Goal: Transaction & Acquisition: Obtain resource

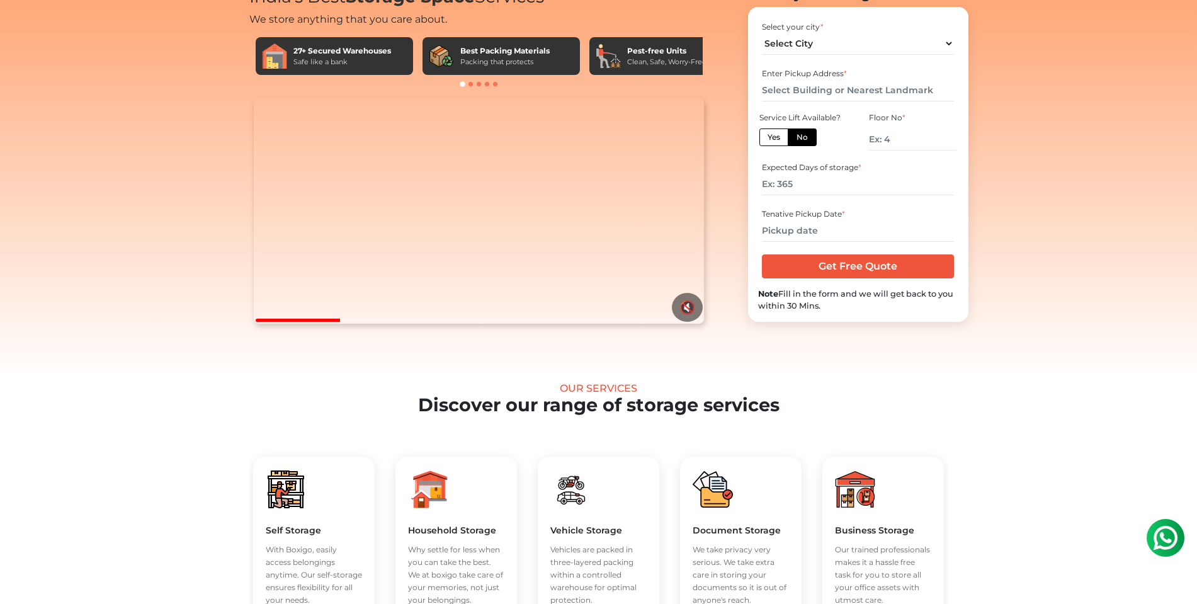
scroll to position [243, 0]
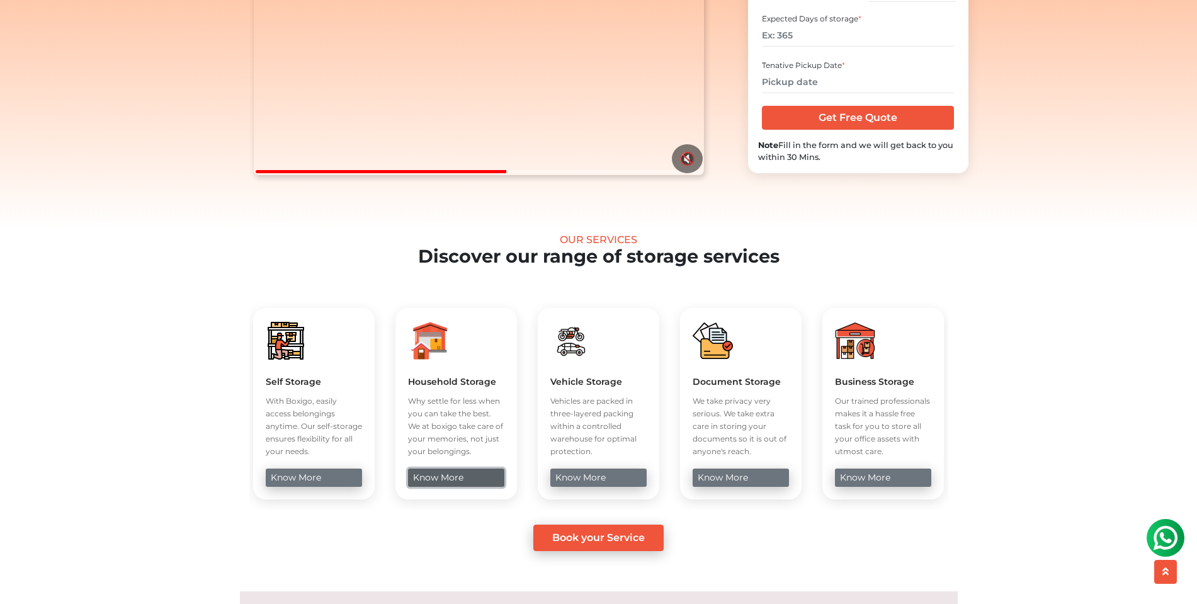
click at [458, 487] on link "know more" at bounding box center [456, 478] width 96 height 18
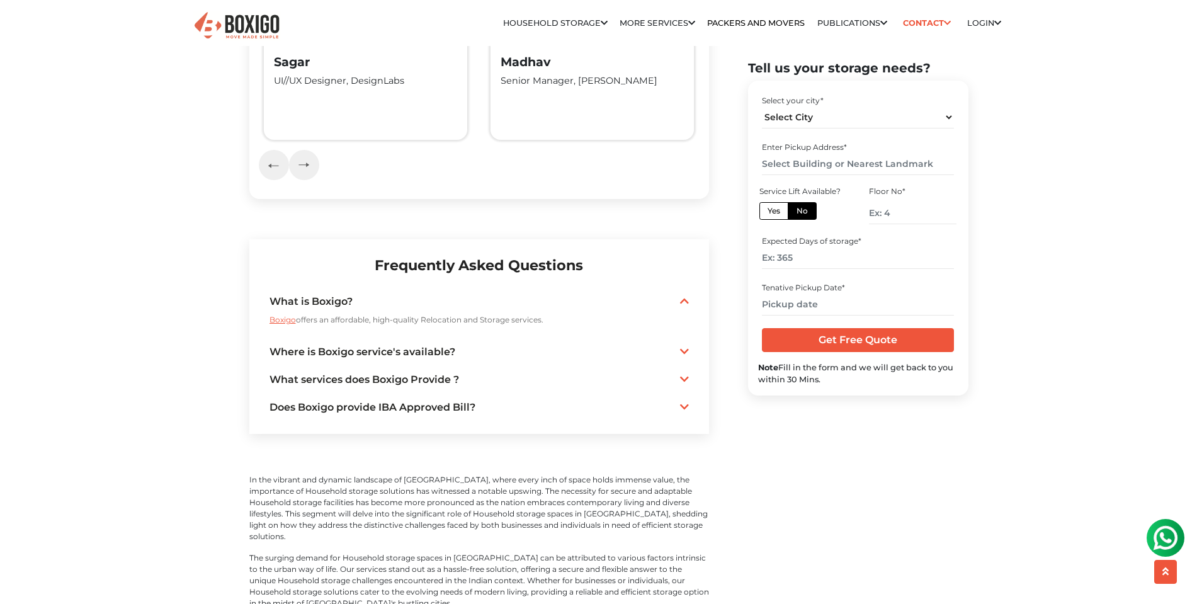
scroll to position [3008, 0]
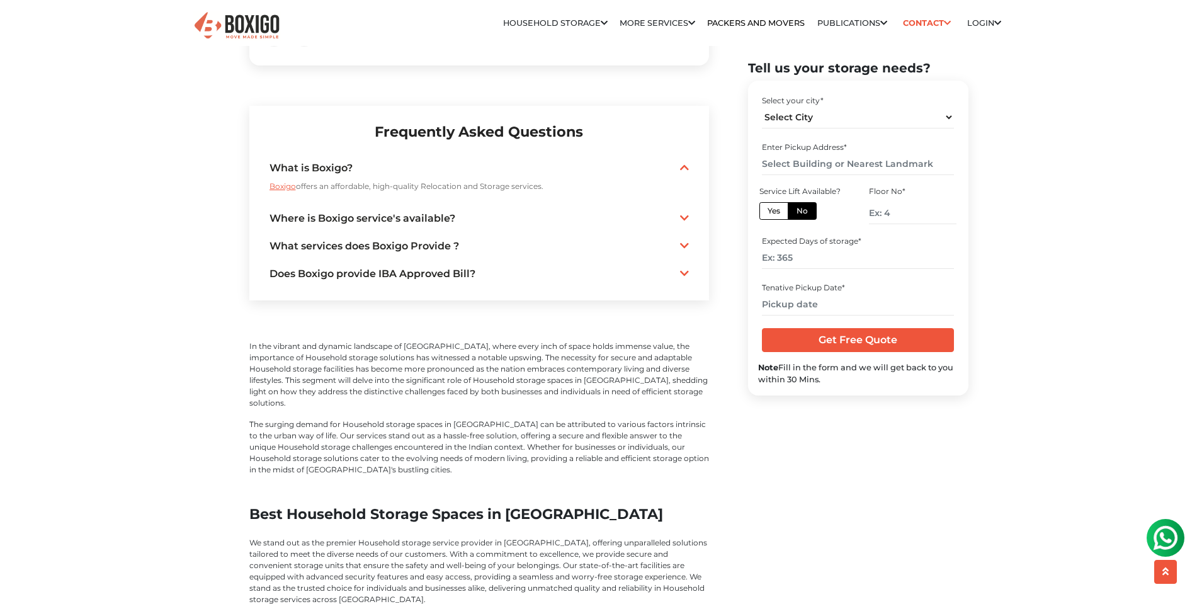
click at [681, 268] on icon at bounding box center [684, 273] width 9 height 10
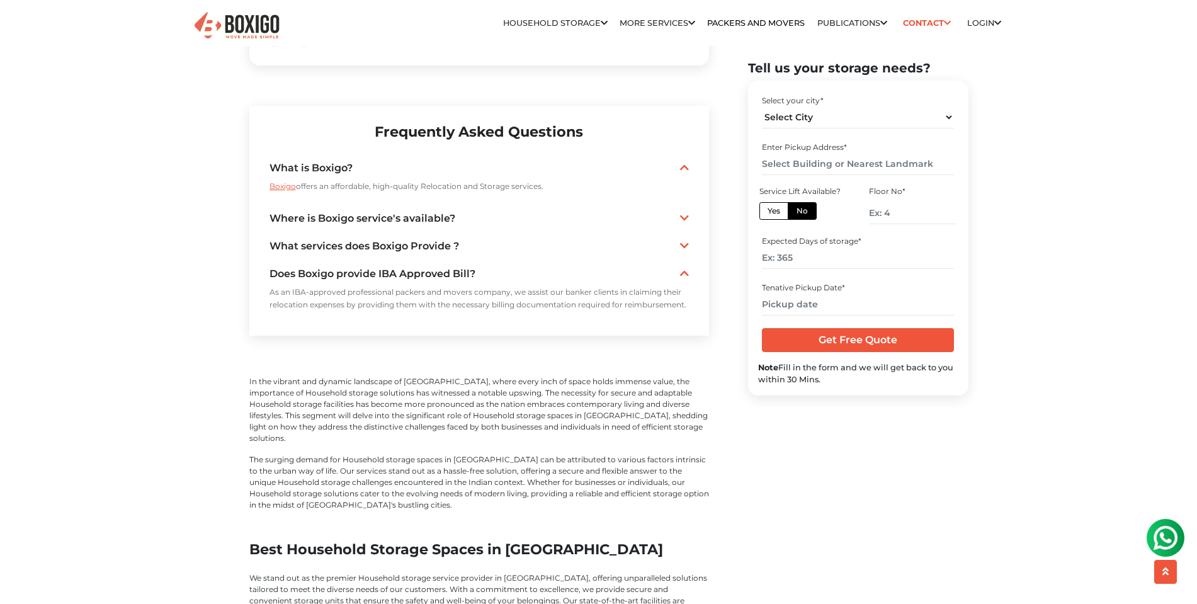
click at [683, 268] on icon at bounding box center [684, 273] width 9 height 10
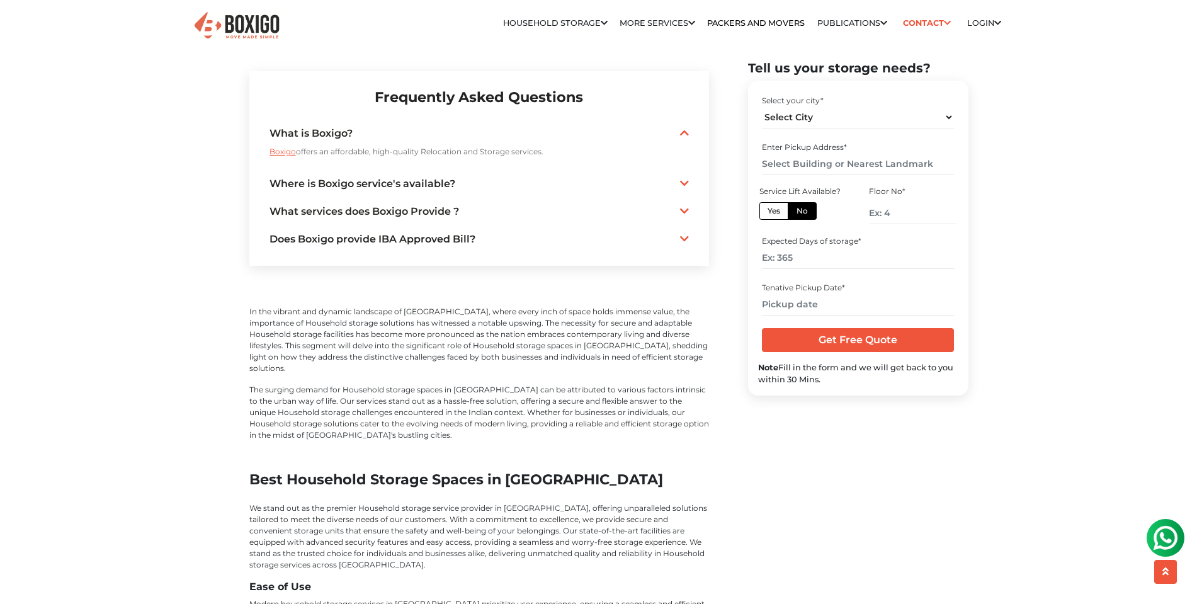
scroll to position [3224, 0]
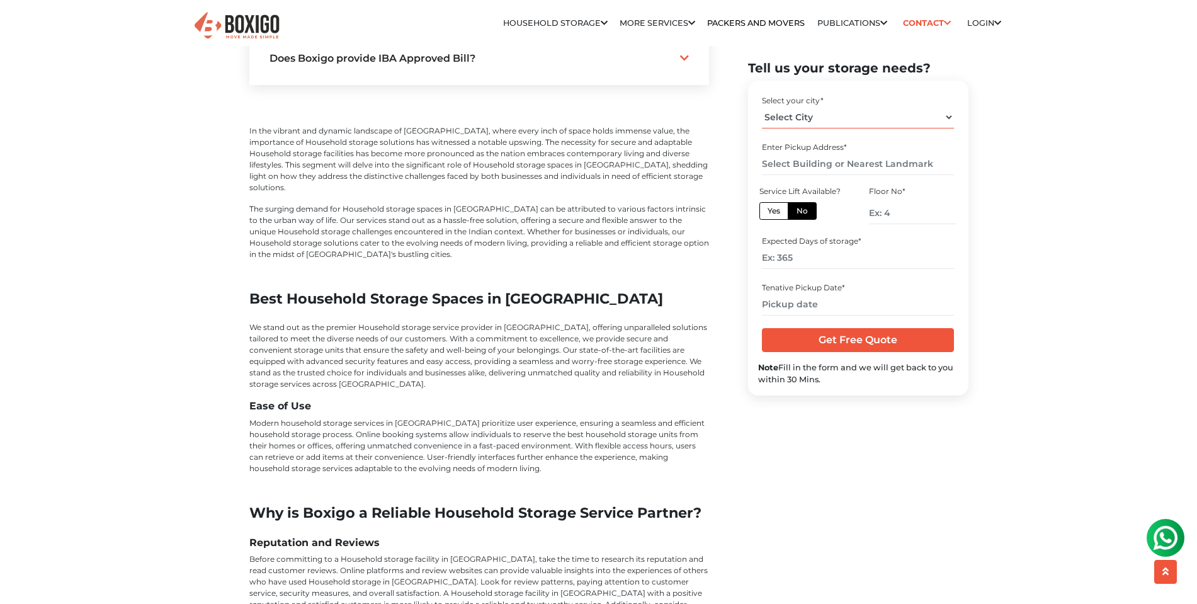
click at [834, 119] on select "Select City Bangalore Bengaluru Bhopal Bhubaneswar Chennai Coimbatore Cuttack D…" at bounding box center [858, 117] width 192 height 22
select select "[GEOGRAPHIC_DATA]"
click at [762, 106] on select "Select City Bangalore Bengaluru Bhopal Bhubaneswar Chennai Coimbatore Cuttack D…" at bounding box center [858, 117] width 192 height 22
click at [825, 162] on input "text" at bounding box center [858, 163] width 192 height 22
type input "r"
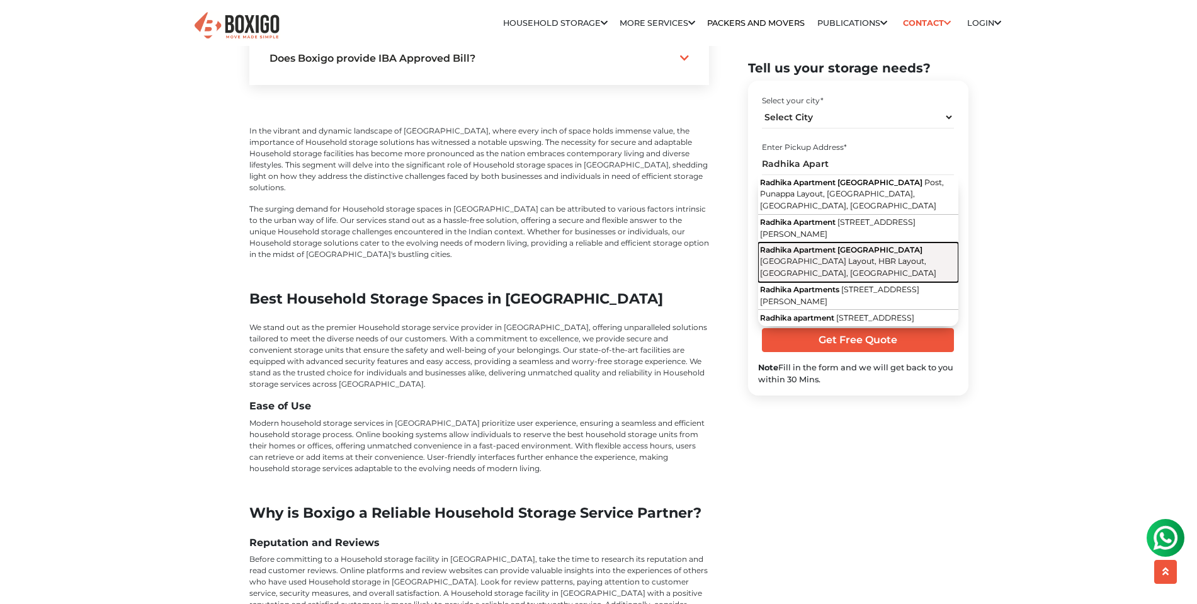
click at [880, 268] on button "Radhika Apartment Hennur 7th Cross Road, Punappa Layout, HBR Layout, Bengaluru,…" at bounding box center [858, 262] width 200 height 40
type input "Radhika Apartment Hennur, 7th Cross Road, Punappa Layout, HBR Layout, Bengaluru…"
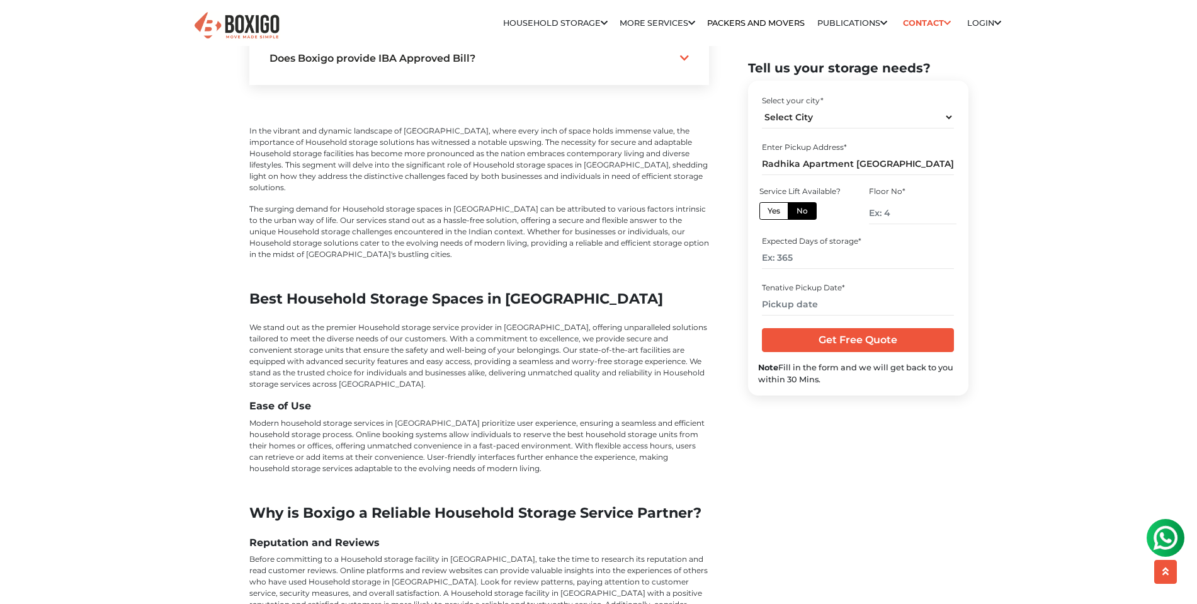
click at [778, 210] on label "Yes" at bounding box center [774, 211] width 29 height 18
click at [776, 210] on input "Yes" at bounding box center [772, 209] width 8 height 8
radio input "true"
click at [817, 256] on input "number" at bounding box center [858, 258] width 192 height 22
click at [815, 256] on input "number" at bounding box center [858, 258] width 192 height 22
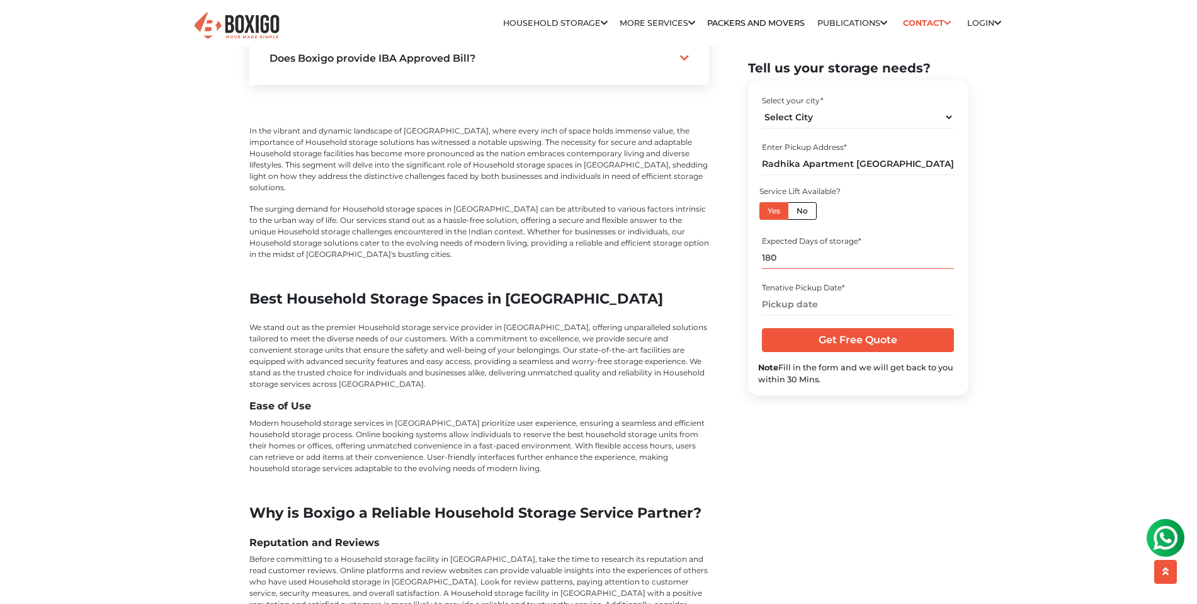
type input "180"
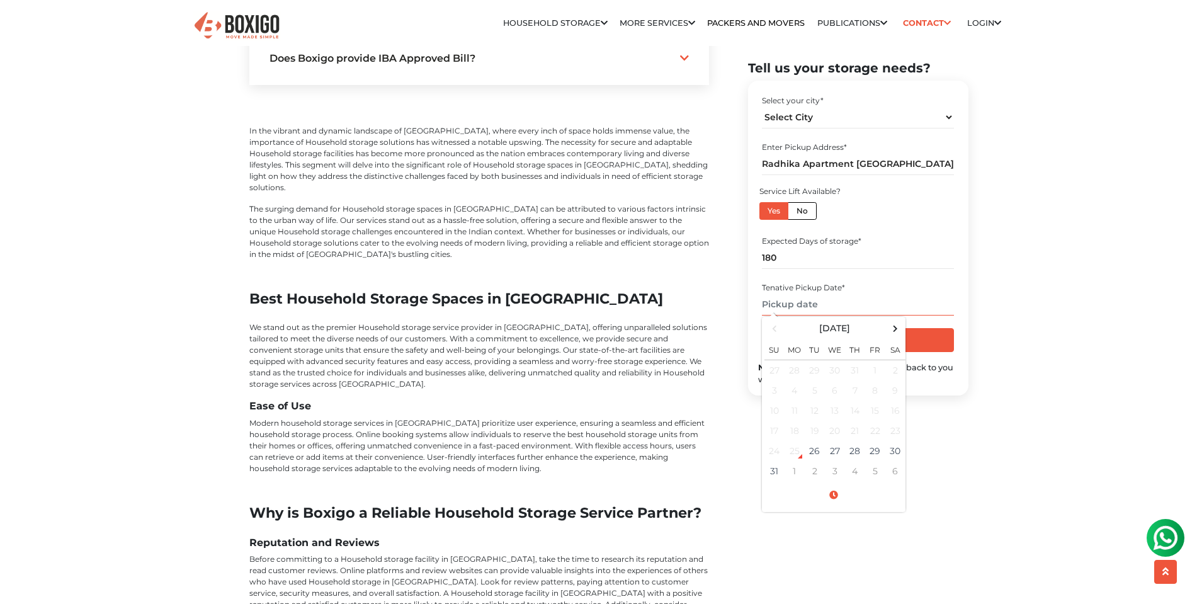
click at [819, 305] on input "text" at bounding box center [858, 304] width 192 height 22
click at [777, 471] on td "31" at bounding box center [775, 470] width 20 height 20
type input "08/31/2025 12:00 AM"
click at [774, 465] on td "31" at bounding box center [775, 470] width 20 height 20
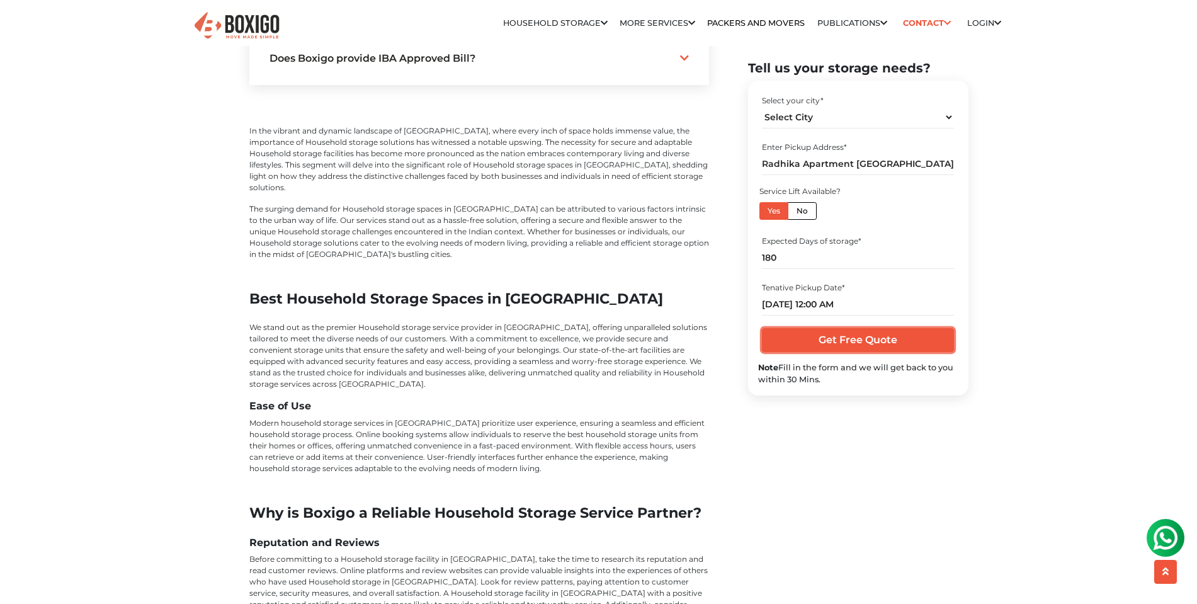
click at [842, 337] on input "Get Free Quote" at bounding box center [858, 340] width 192 height 24
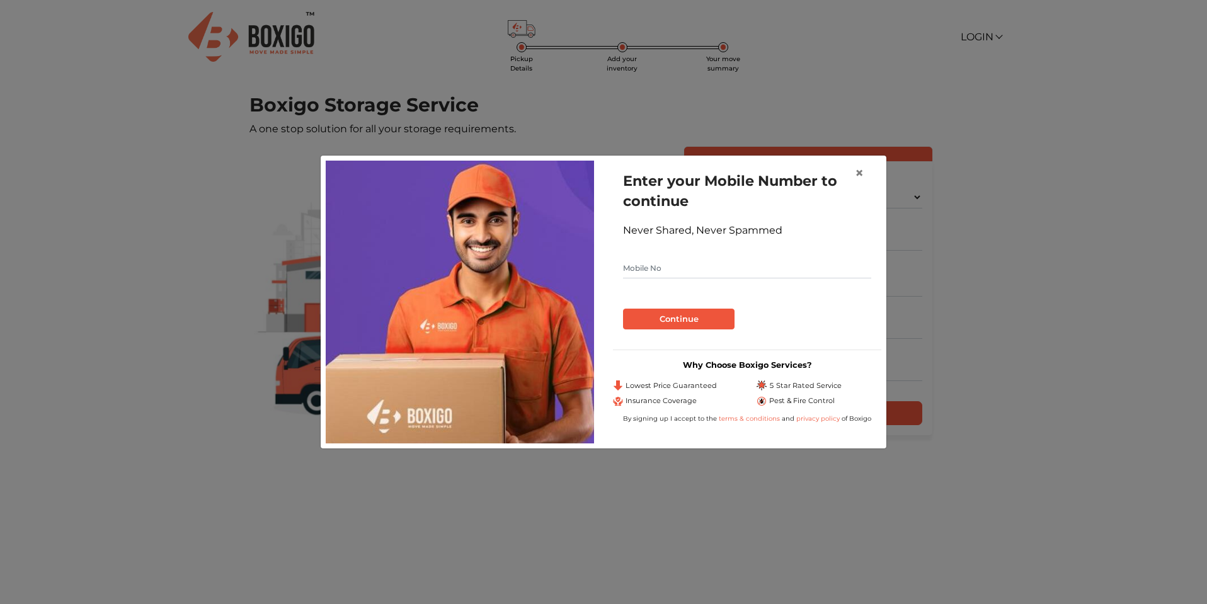
click at [693, 263] on input "text" at bounding box center [747, 268] width 248 height 20
type input "8660402249"
click at [698, 319] on button "Continue" at bounding box center [678, 319] width 111 height 21
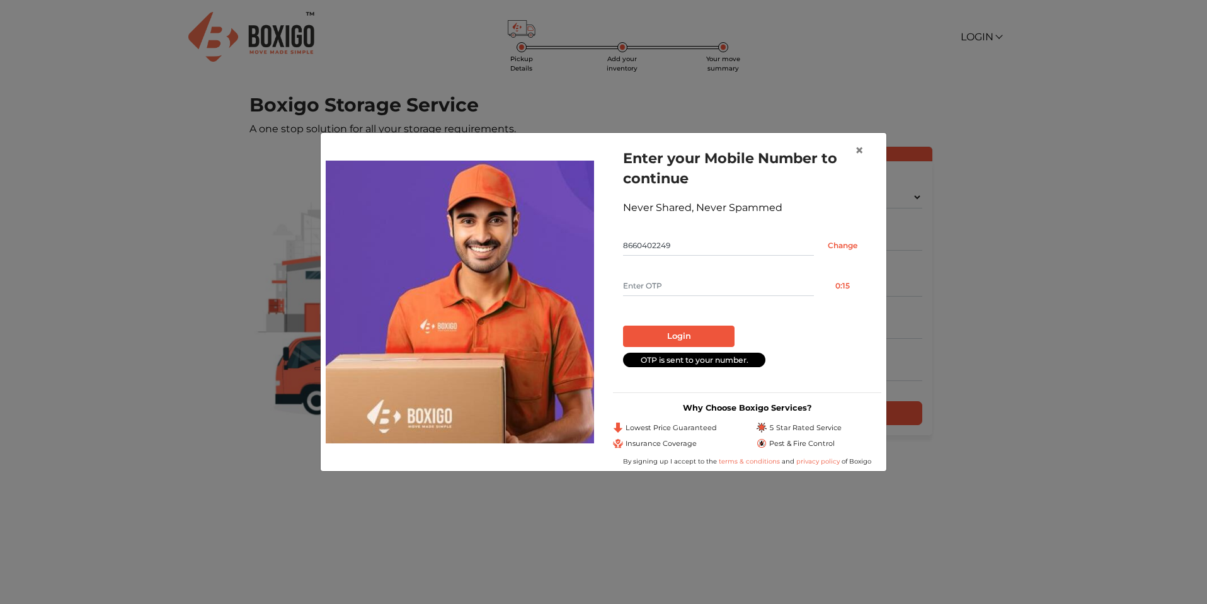
click at [689, 288] on input "text" at bounding box center [718, 286] width 191 height 20
type input "3704"
click at [652, 338] on button "Login" at bounding box center [678, 336] width 111 height 21
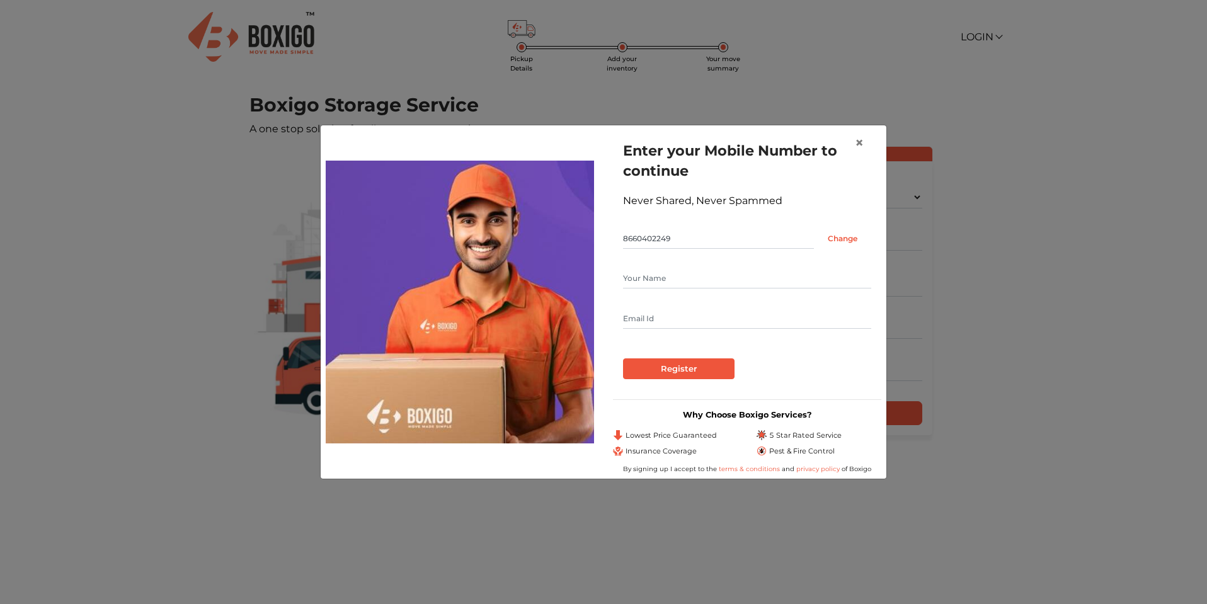
click at [650, 274] on input "text" at bounding box center [747, 278] width 248 height 20
type input "Gaurav Kumar"
click at [649, 317] on input "text" at bounding box center [747, 319] width 248 height 20
type input "digitaldj.dxb@gmail.com"
click at [640, 367] on input "Register" at bounding box center [678, 368] width 111 height 21
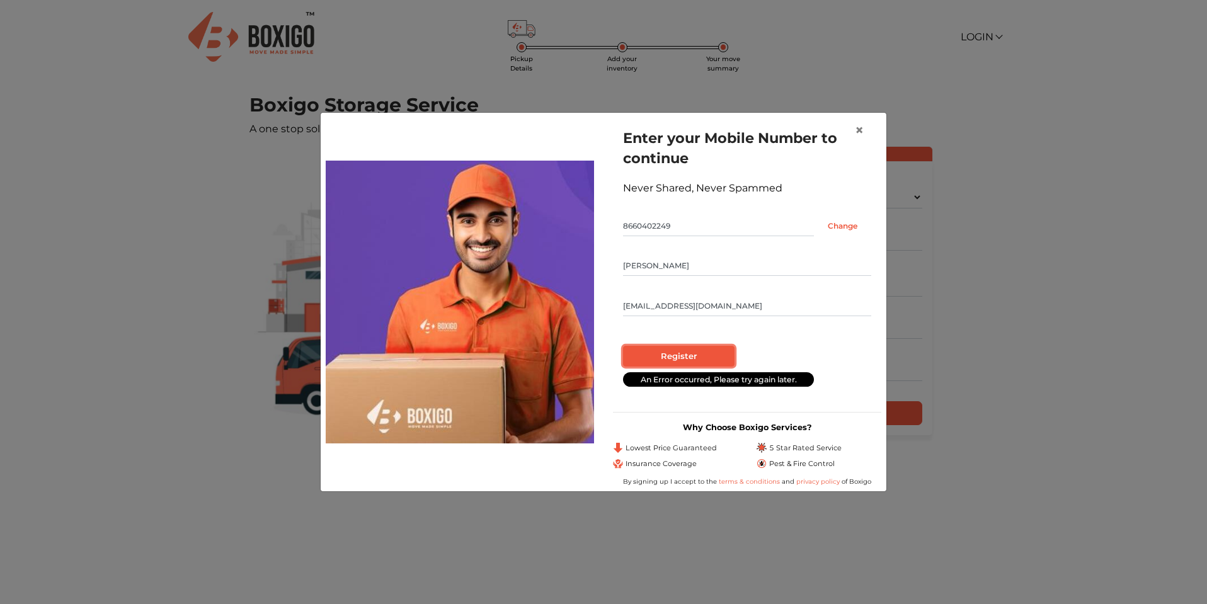
click at [695, 351] on input "Register" at bounding box center [678, 356] width 111 height 21
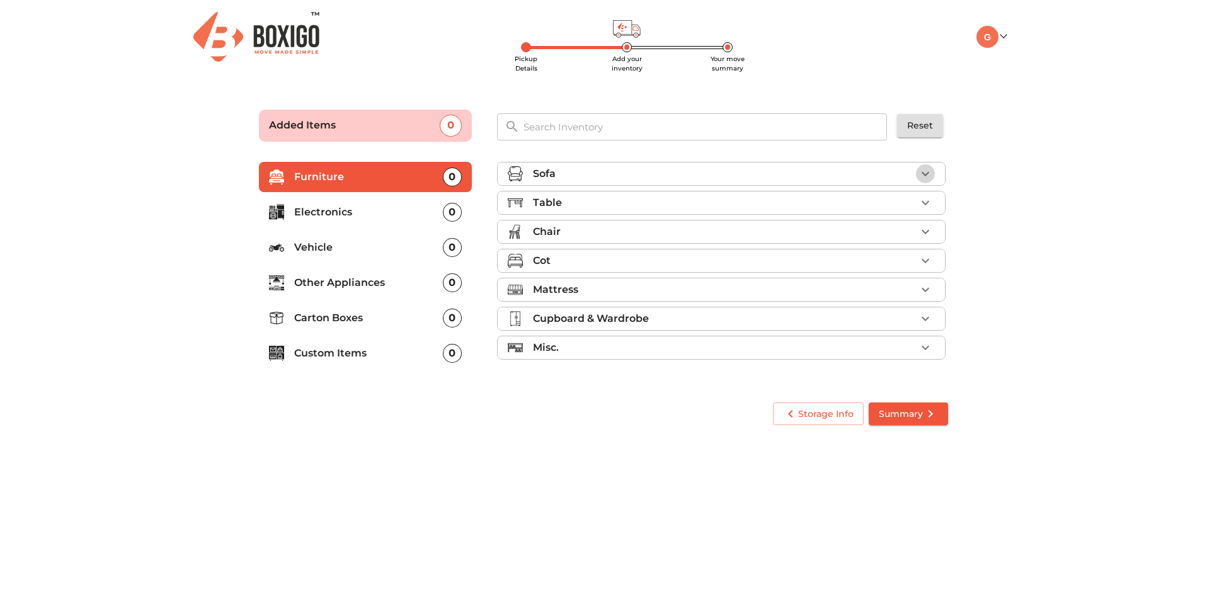
click at [926, 168] on icon "button" at bounding box center [925, 173] width 15 height 15
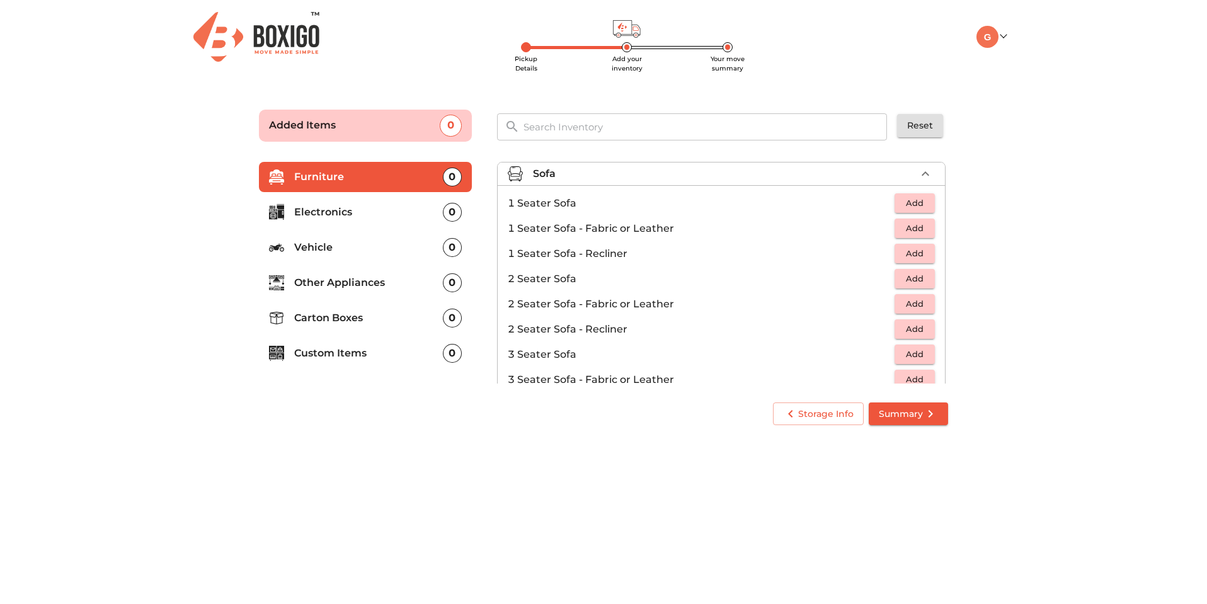
click at [910, 350] on span "Add" at bounding box center [915, 354] width 28 height 14
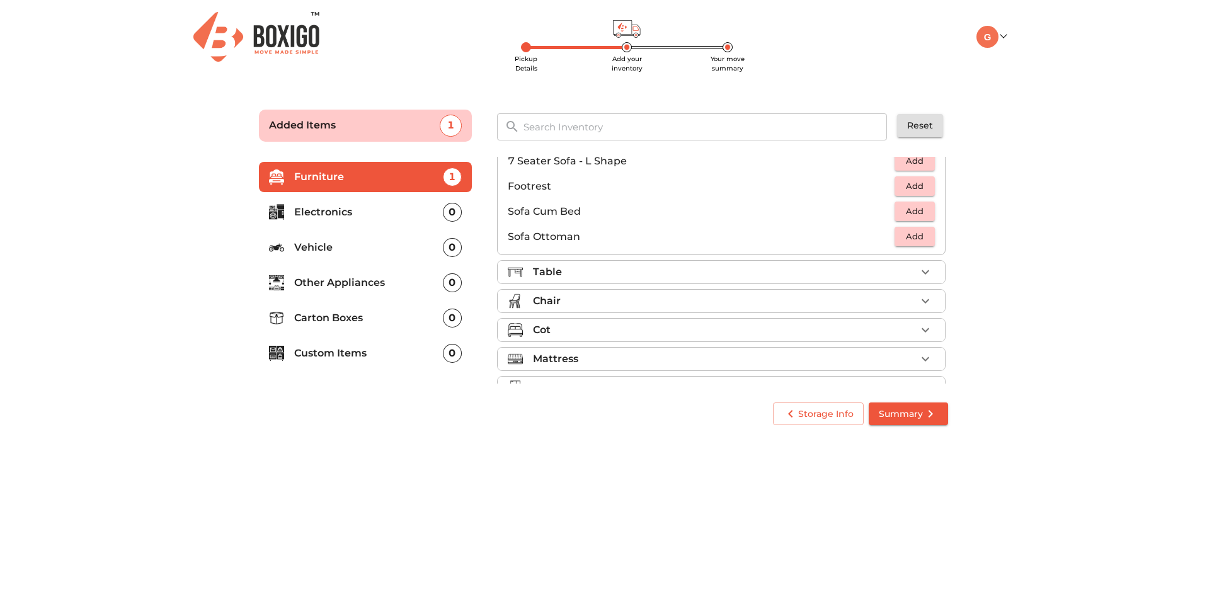
scroll to position [339, 0]
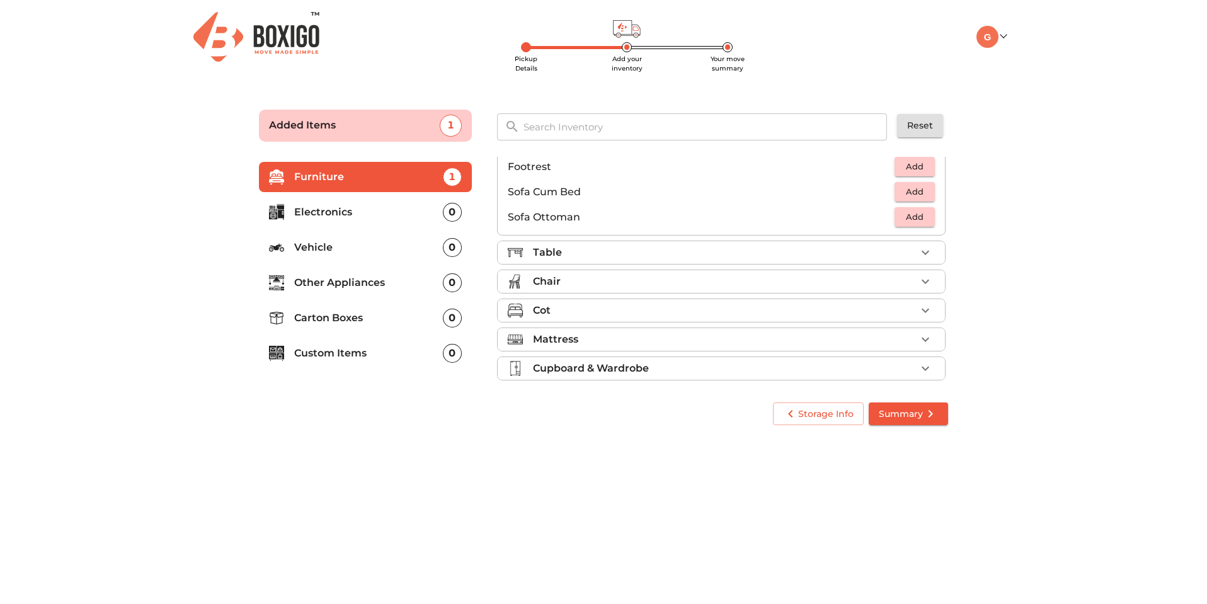
click at [861, 308] on div "Cot" at bounding box center [724, 310] width 383 height 15
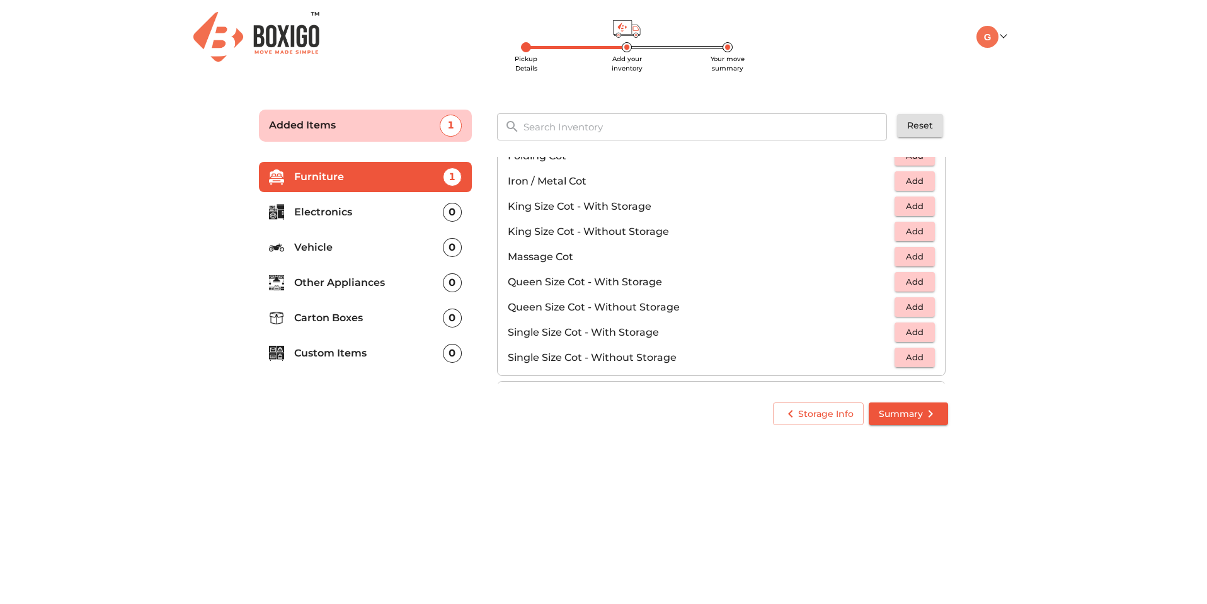
scroll to position [186, 0]
click at [901, 254] on span "Add" at bounding box center [915, 255] width 28 height 14
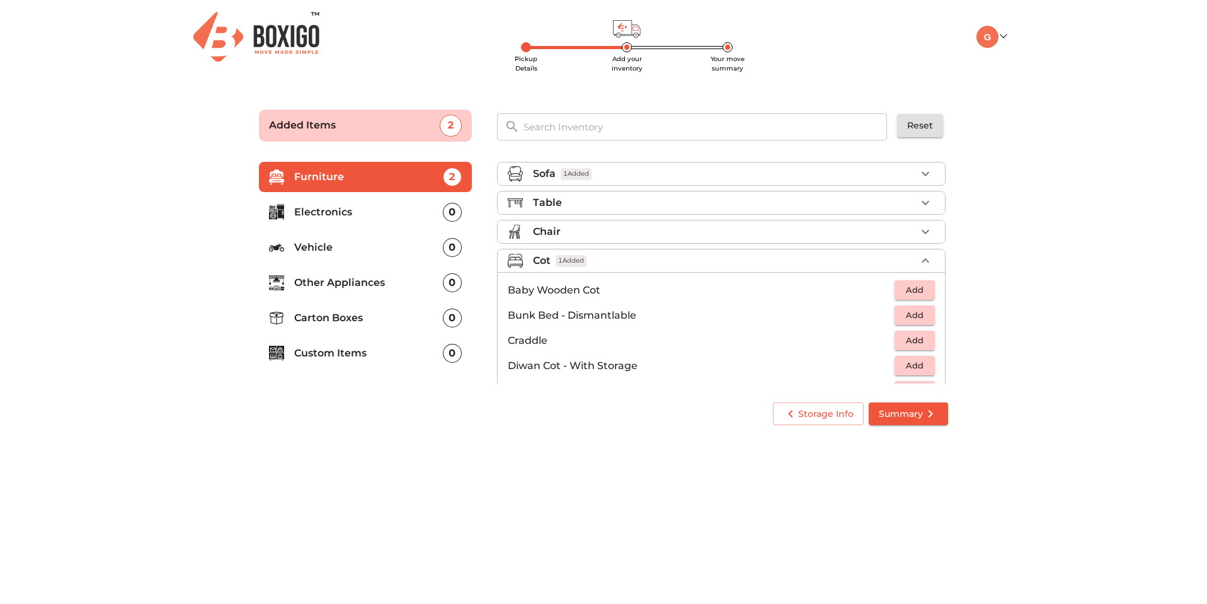
scroll to position [400, 0]
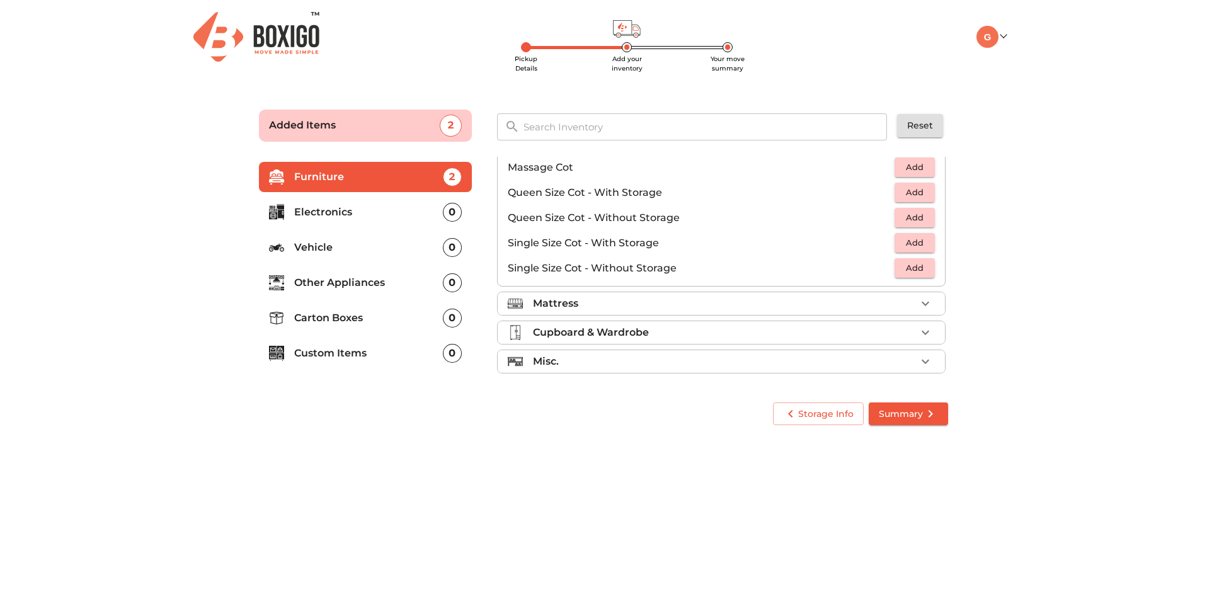
click at [785, 328] on div "Cupboard & Wardrobe" at bounding box center [724, 332] width 383 height 15
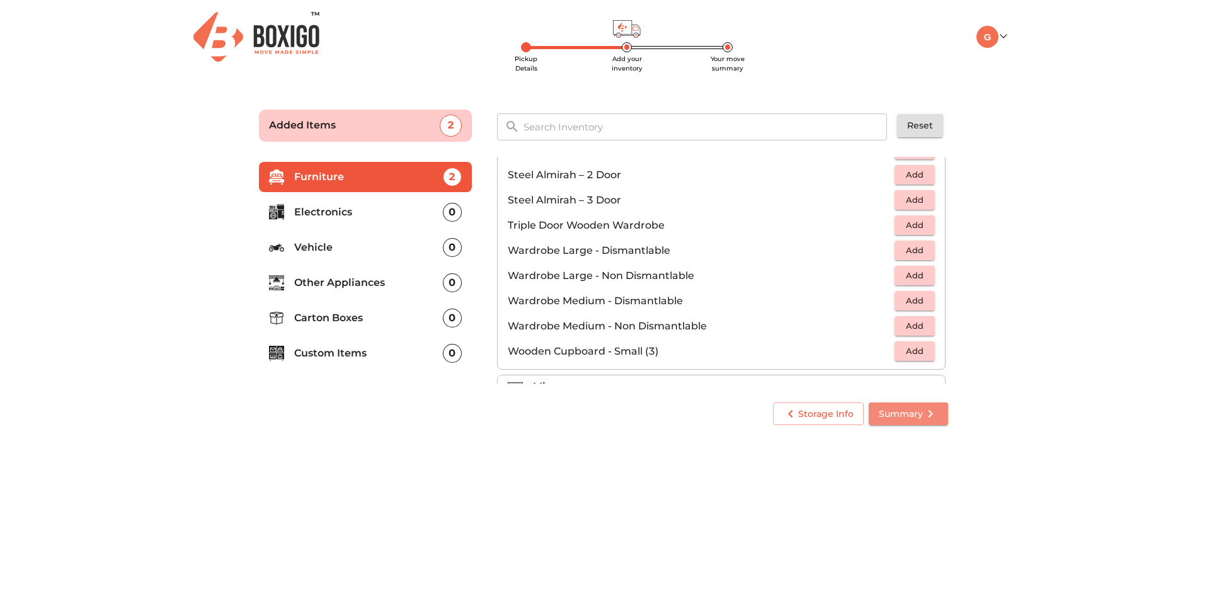
click at [921, 409] on span "Summary" at bounding box center [908, 414] width 59 height 16
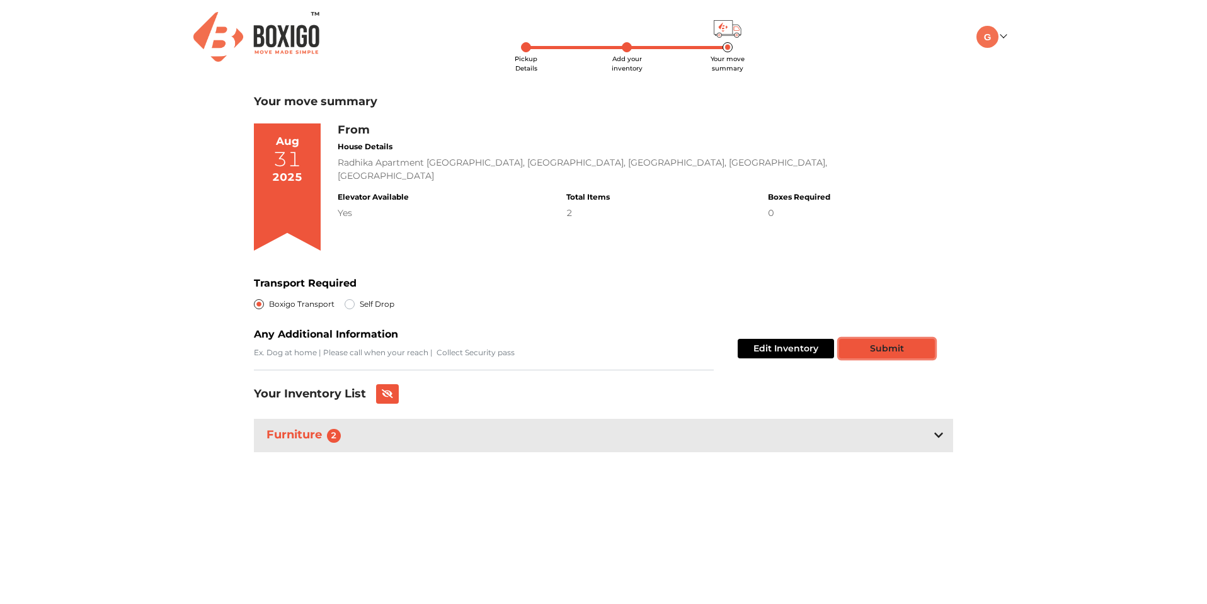
click at [894, 345] on button "Submit" at bounding box center [887, 349] width 96 height 20
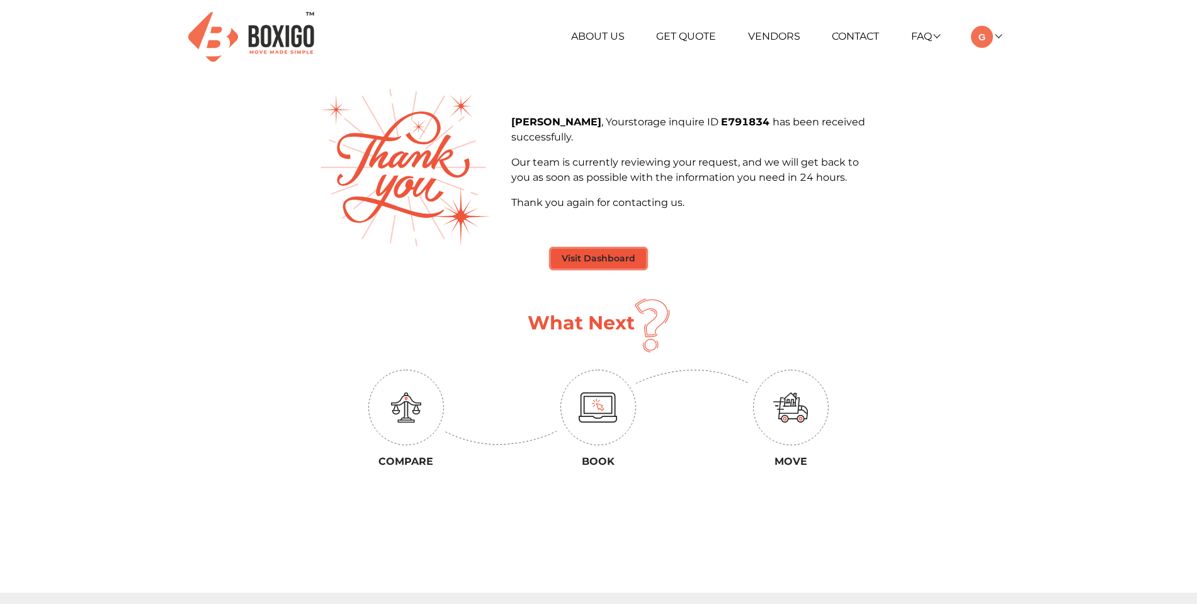
click at [596, 261] on button "Visit Dashboard" at bounding box center [598, 259] width 95 height 20
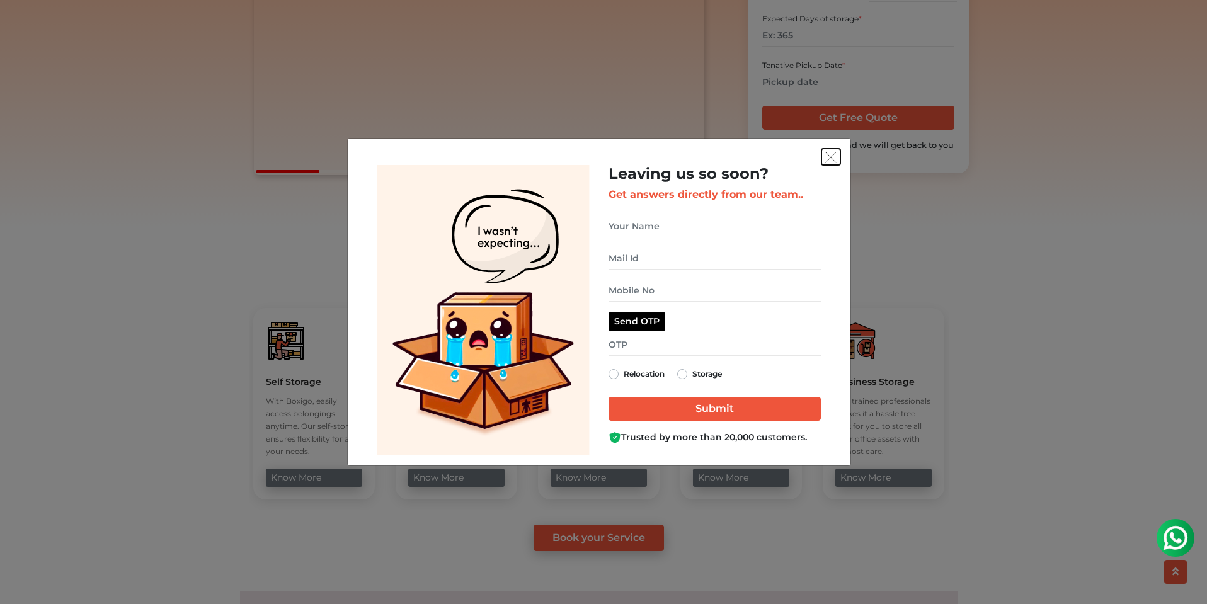
click at [836, 159] on button "get free quote dialog" at bounding box center [830, 157] width 19 height 16
